Goal: Task Accomplishment & Management: Use online tool/utility

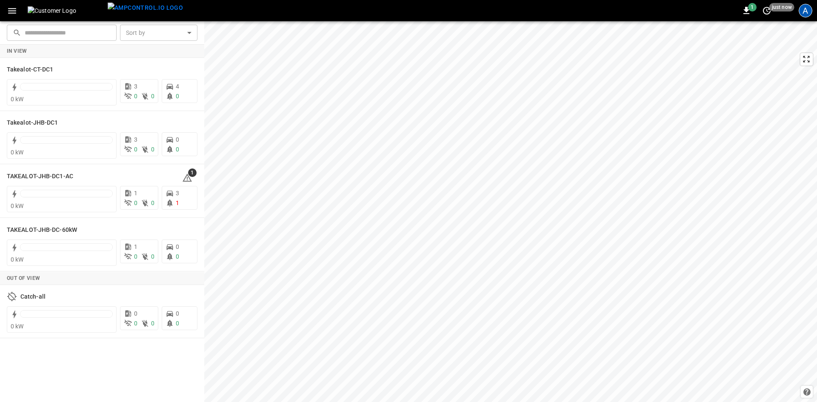
click at [805, 17] on div "A" at bounding box center [805, 11] width 14 height 14
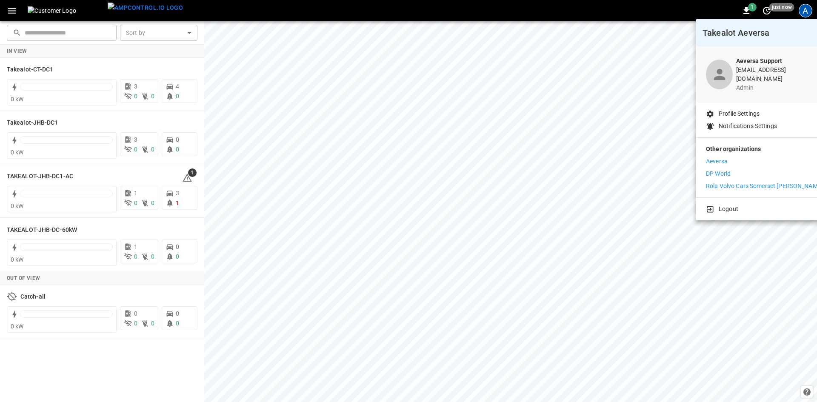
click at [718, 158] on p "Aeversa" at bounding box center [717, 161] width 22 height 9
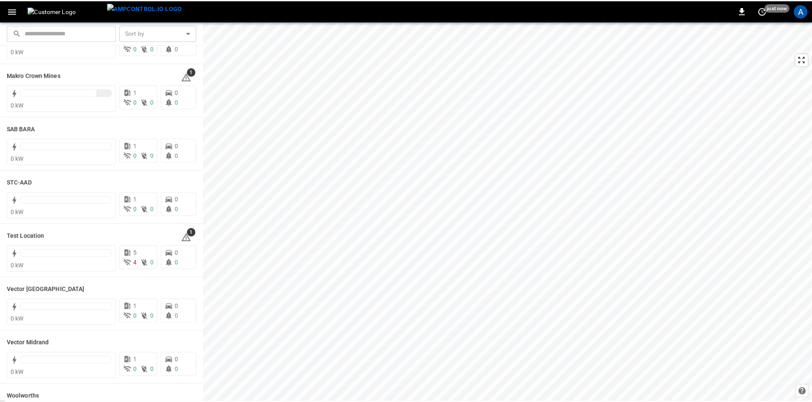
scroll to position [170, 0]
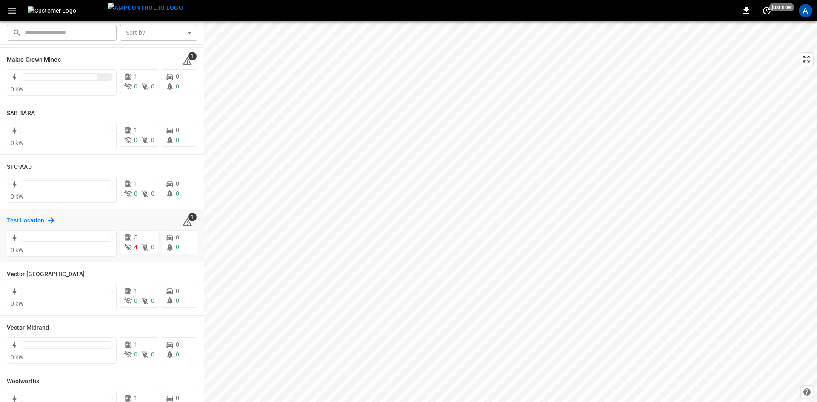
click at [33, 220] on h6 "Test Location" at bounding box center [25, 220] width 37 height 9
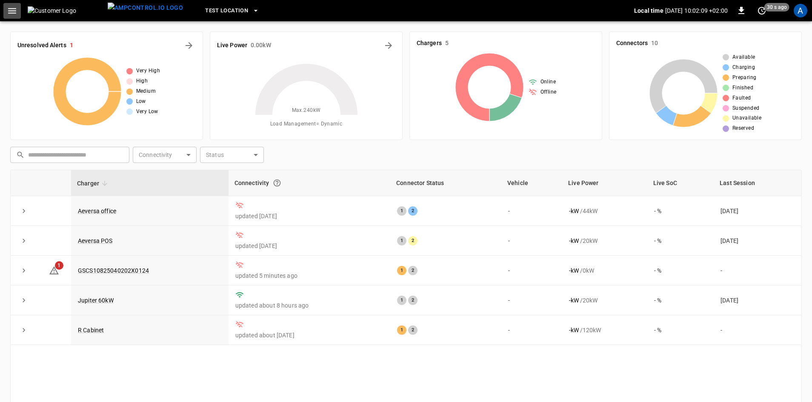
click at [14, 12] on icon "button" at bounding box center [12, 11] width 11 height 11
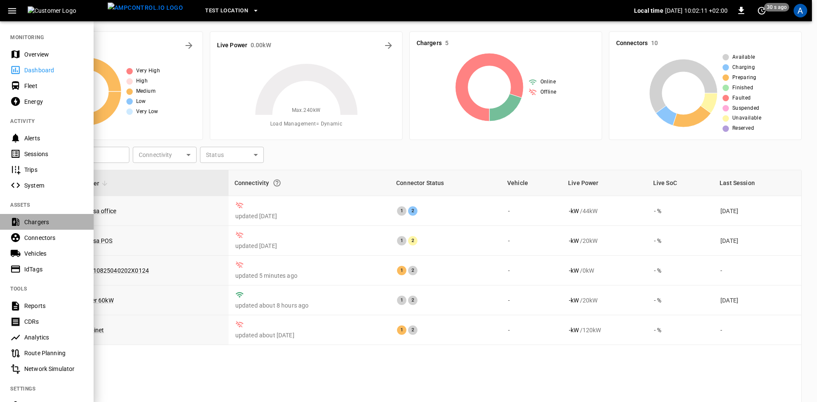
click at [29, 228] on div "Chargers" at bounding box center [47, 222] width 94 height 16
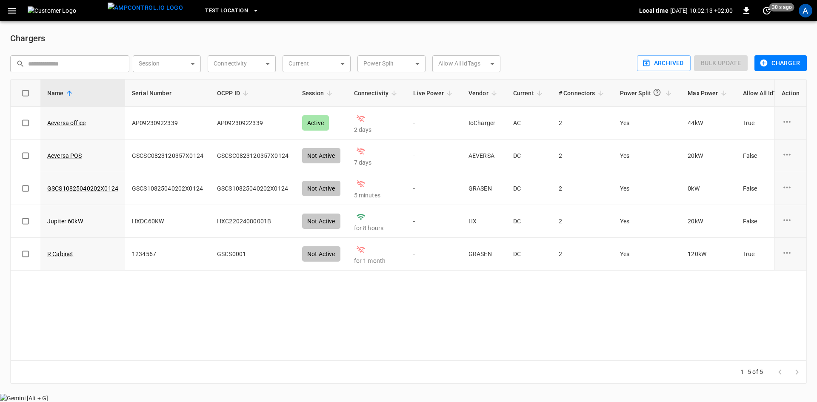
click at [764, 59] on icon "button" at bounding box center [763, 63] width 9 height 9
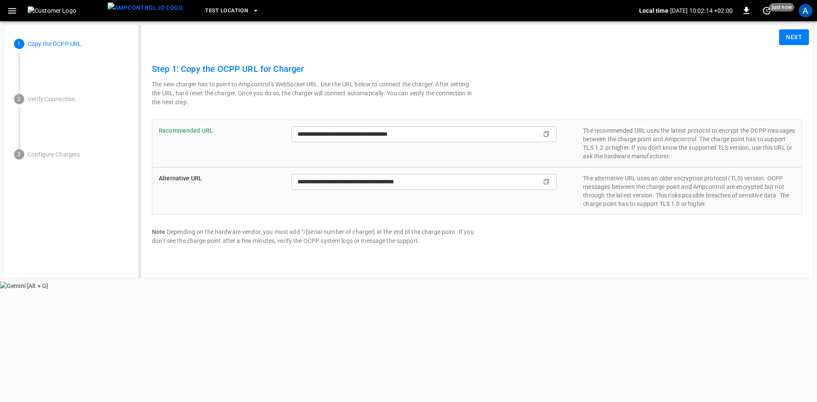
type input "**********"
click at [783, 42] on button "Next" at bounding box center [794, 37] width 30 height 16
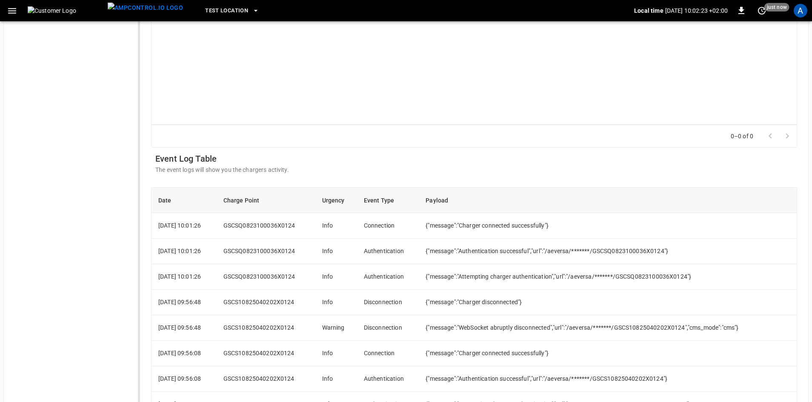
scroll to position [340, 0]
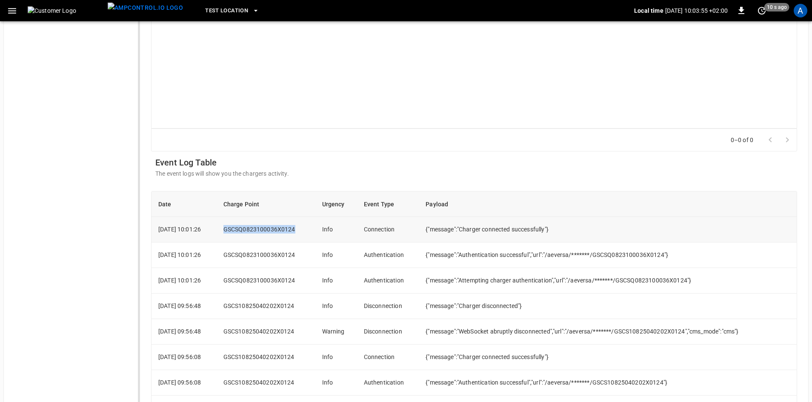
drag, startPoint x: 308, startPoint y: 229, endPoint x: 237, endPoint y: 228, distance: 70.6
click at [237, 228] on td "GSCSQ0823100036X0124" at bounding box center [266, 230] width 99 height 26
copy td "GSCSQ0823100036X0124"
